Goal: Information Seeking & Learning: Learn about a topic

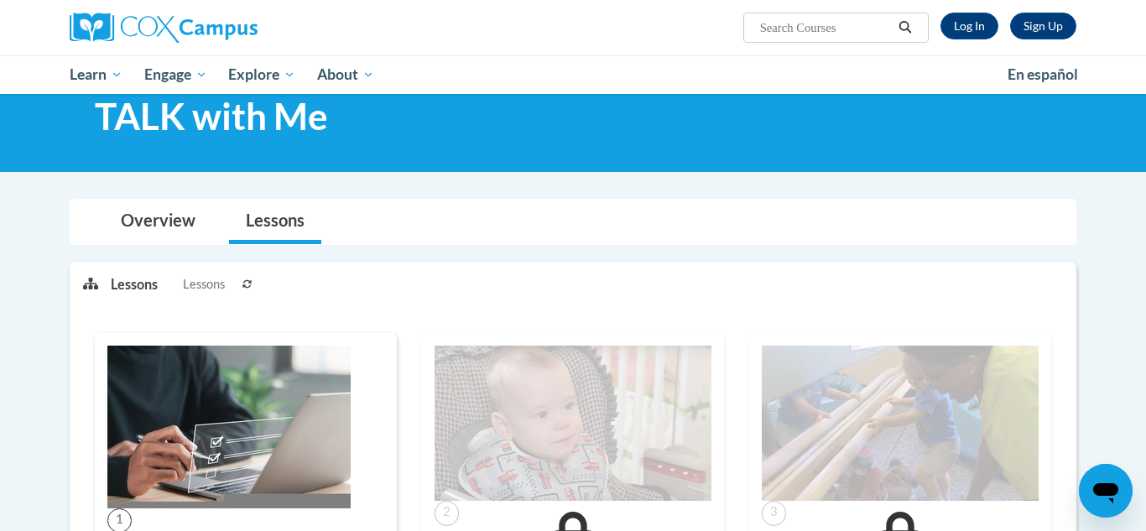
scroll to position [50, 0]
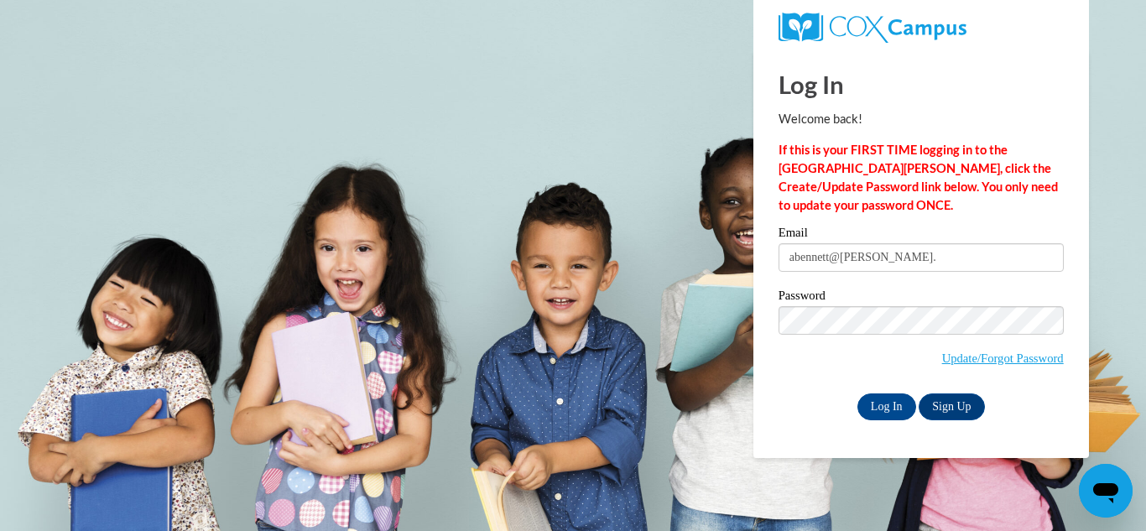
type input "abennett@amanda.k12.oh.us"
click at [891, 408] on input "Log In" at bounding box center [887, 407] width 59 height 27
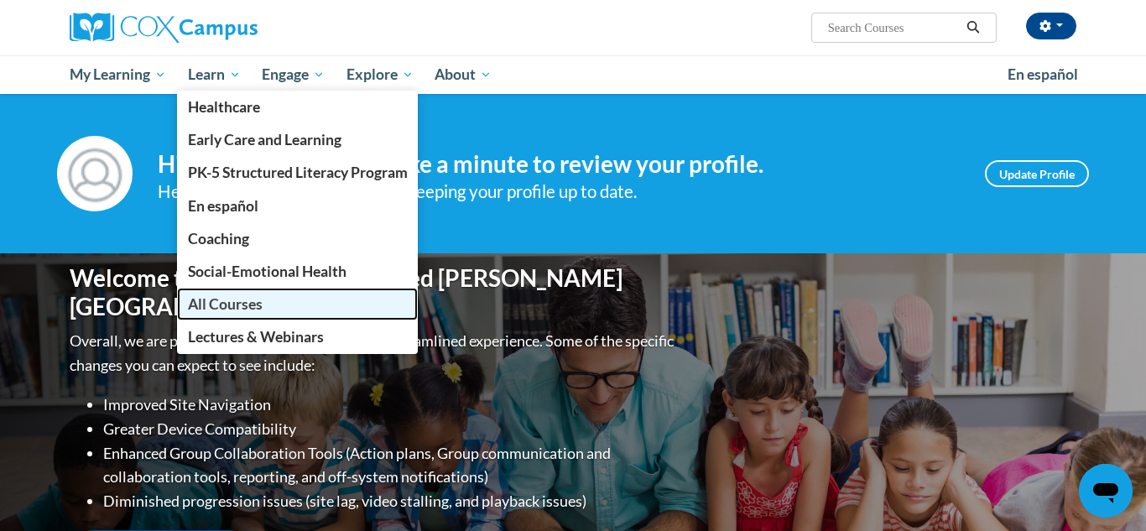
click at [204, 304] on span "All Courses" at bounding box center [225, 304] width 75 height 18
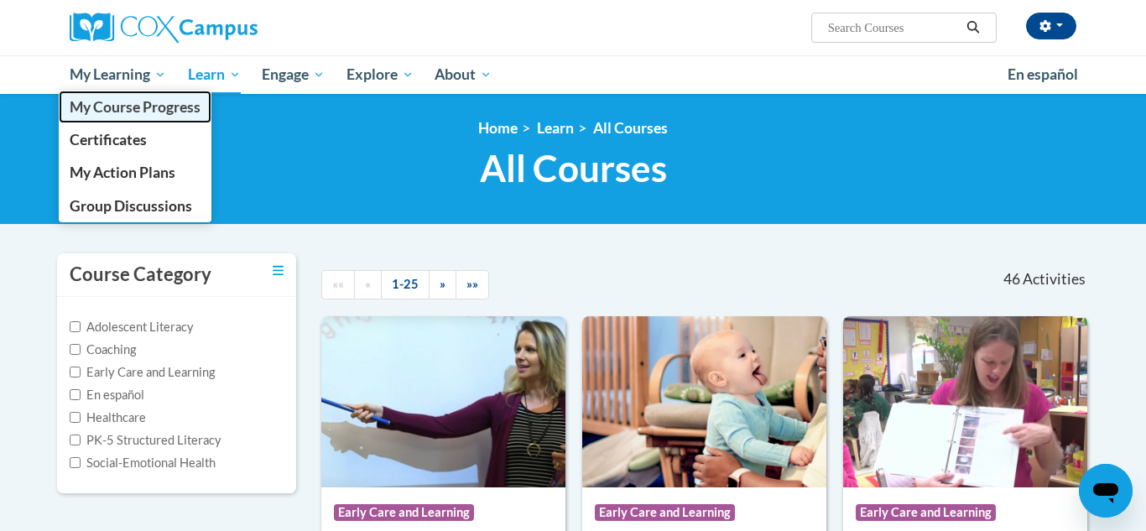
click at [141, 101] on span "My Course Progress" at bounding box center [135, 107] width 131 height 18
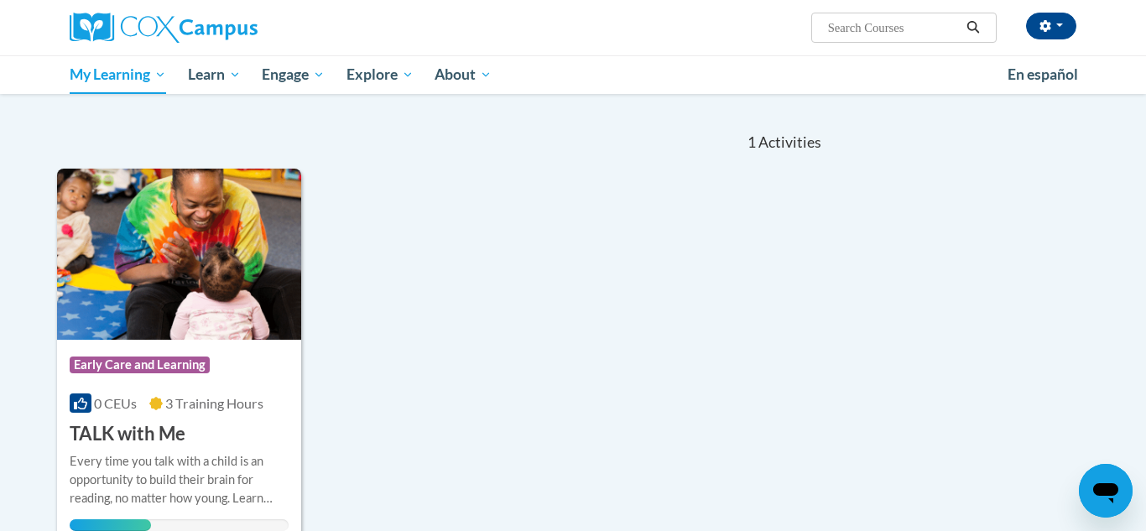
scroll to position [154, 0]
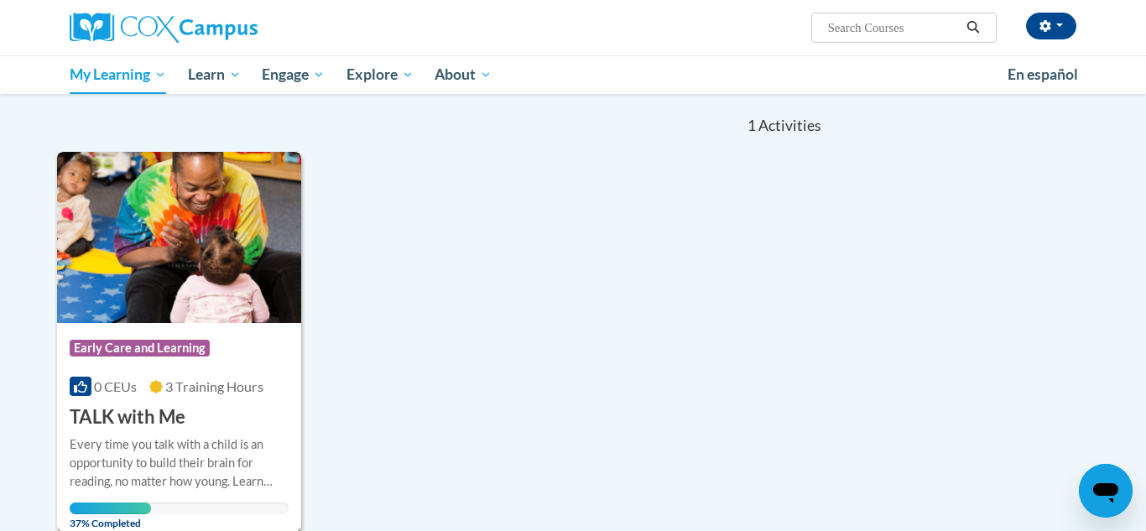
click at [213, 407] on div "Course Category: Early Care and Learning 0 CEUs 3 Training Hours COURSE TALK wi…" at bounding box center [179, 376] width 244 height 107
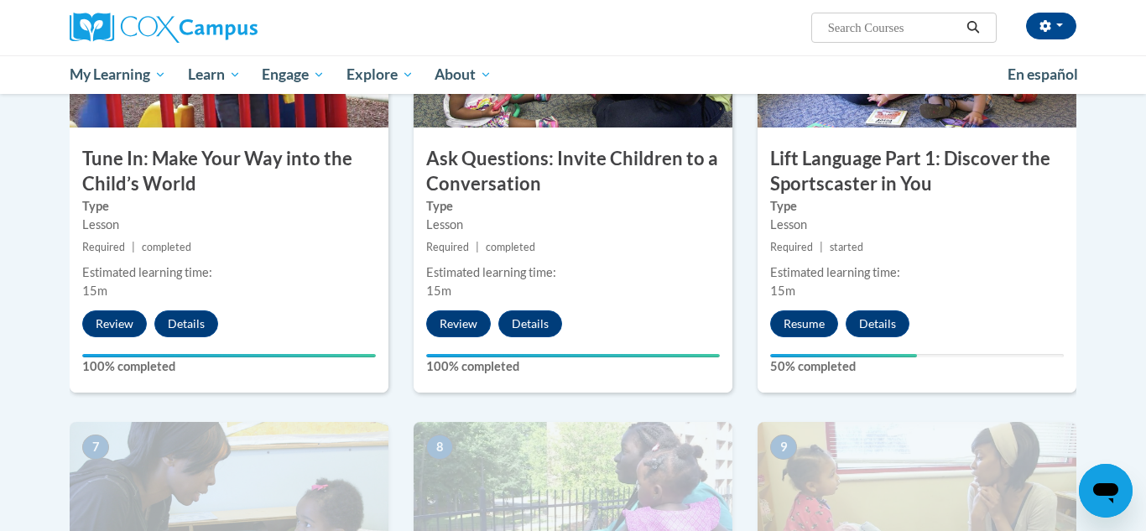
scroll to position [935, 0]
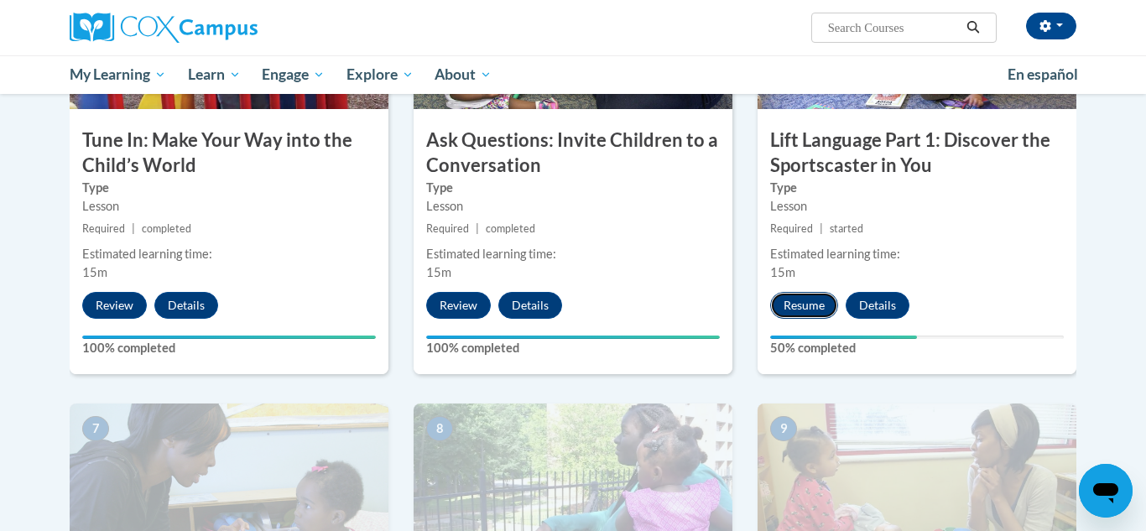
click at [797, 313] on button "Resume" at bounding box center [804, 305] width 68 height 27
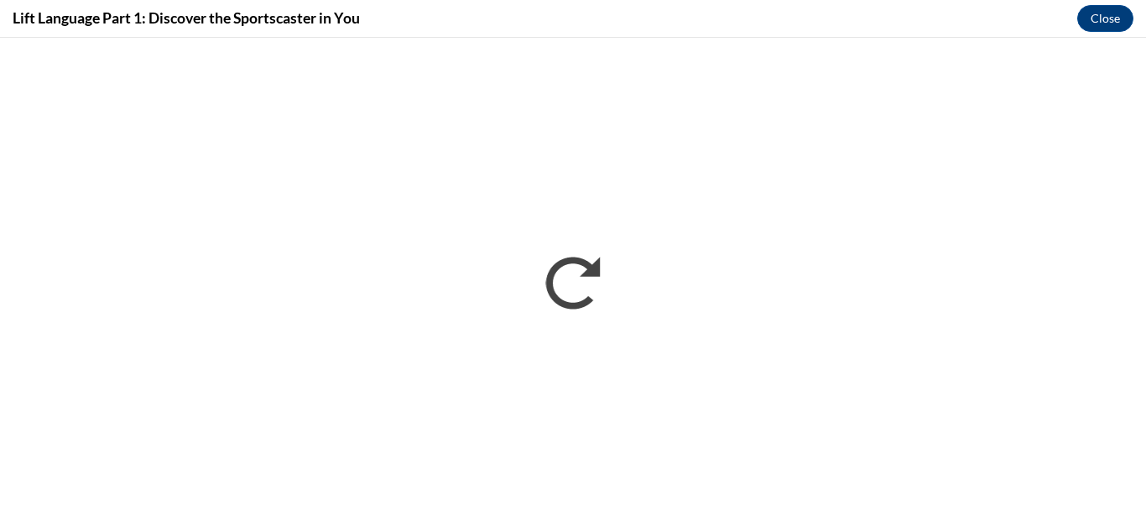
scroll to position [0, 0]
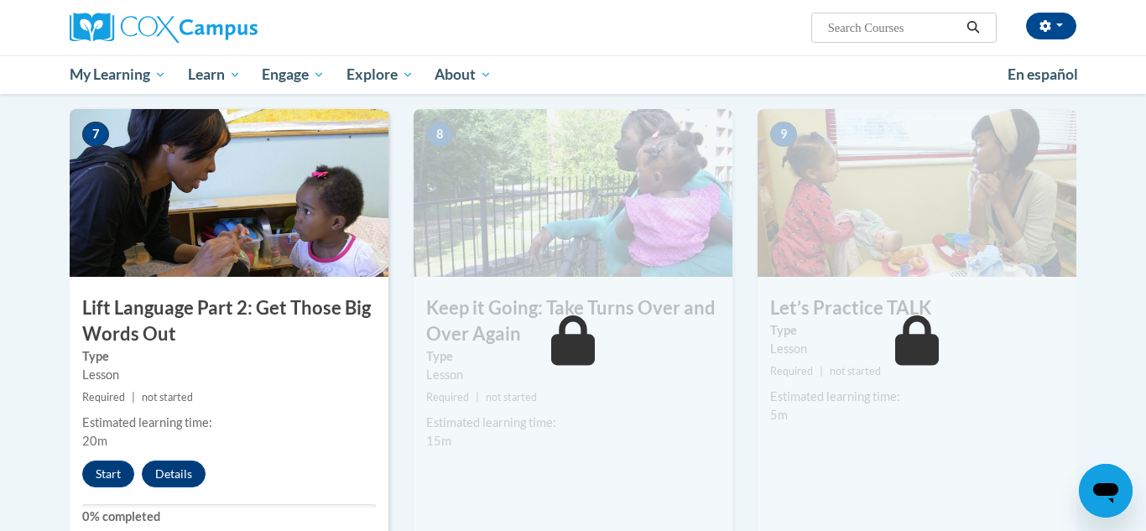
scroll to position [1230, 0]
click at [88, 476] on button "Start" at bounding box center [108, 473] width 52 height 27
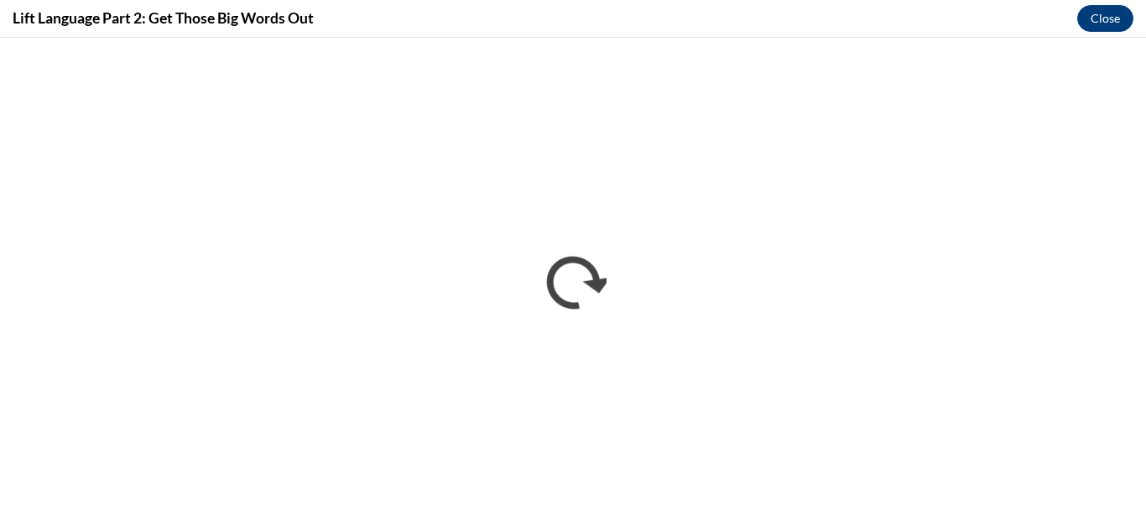
scroll to position [0, 0]
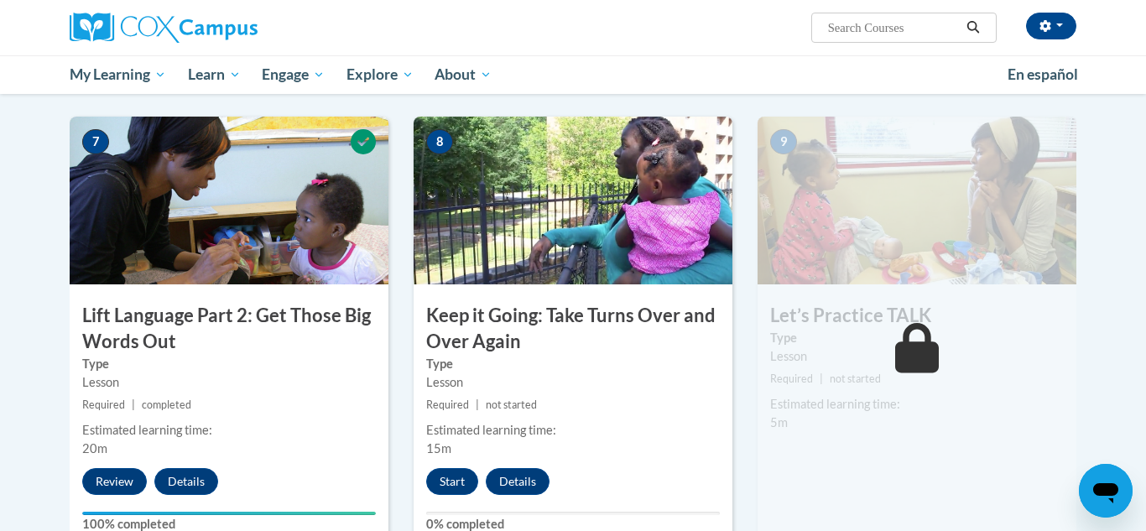
scroll to position [1225, 0]
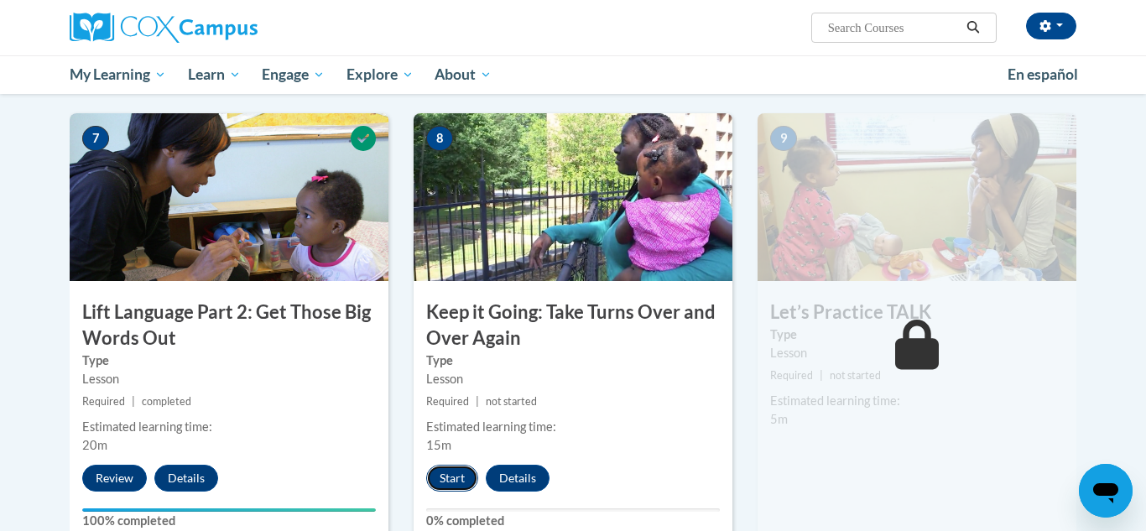
click at [442, 466] on button "Start" at bounding box center [452, 478] width 52 height 27
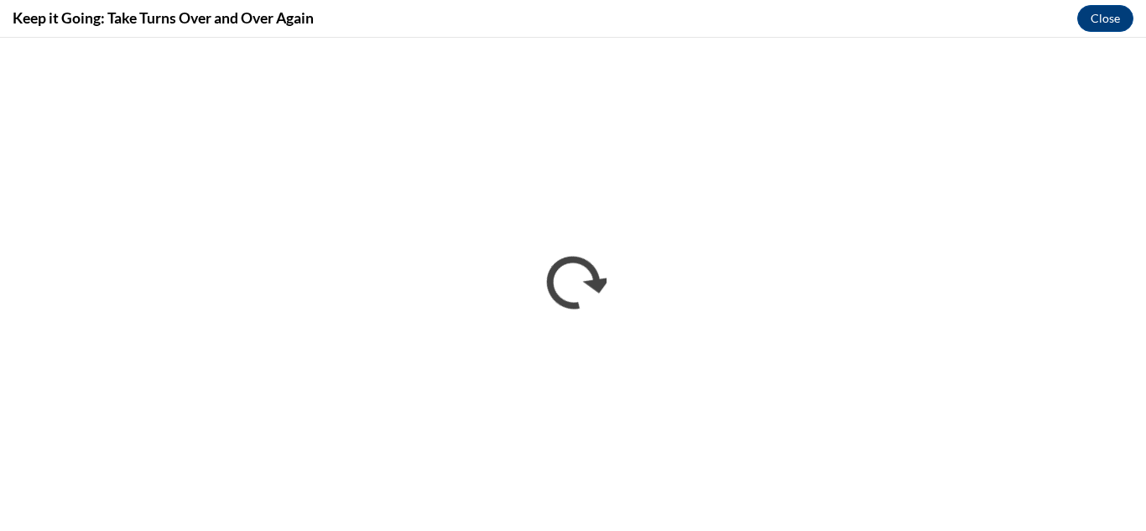
scroll to position [0, 0]
